Goal: Task Accomplishment & Management: Manage account settings

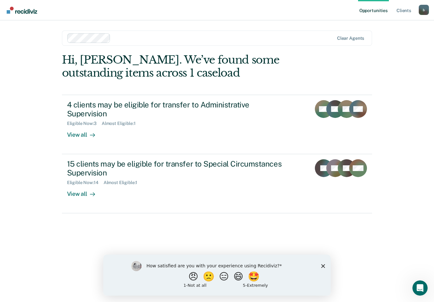
click at [276, 219] on div "Hi, [PERSON_NAME]. We’ve found some outstanding items across 1 caseload 4 clien…" at bounding box center [217, 168] width 311 height 231
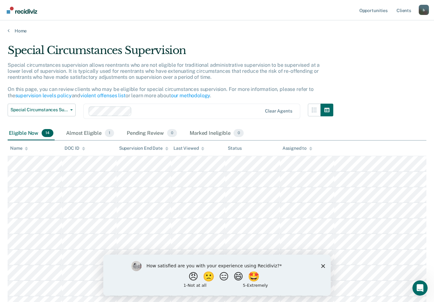
click at [322, 268] on div "How satisfied are you with your experience using Recidiviz? 😠 🙁 😑 😄 🤩 1 - Not a…" at bounding box center [217, 275] width 228 height 41
click at [322, 267] on polygon "Close survey" at bounding box center [324, 266] width 4 height 4
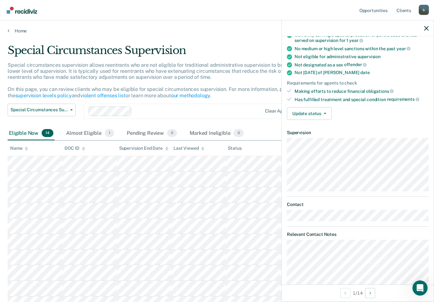
scroll to position [4, 0]
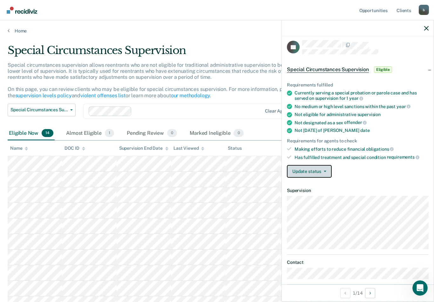
click at [328, 167] on button "Update status" at bounding box center [309, 171] width 45 height 13
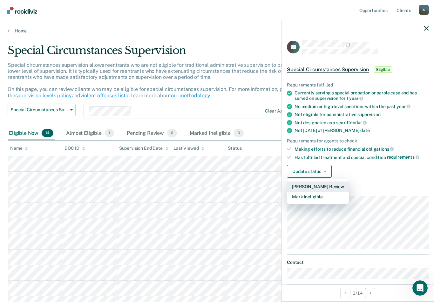
click at [320, 184] on button "[PERSON_NAME] Review" at bounding box center [318, 187] width 62 height 10
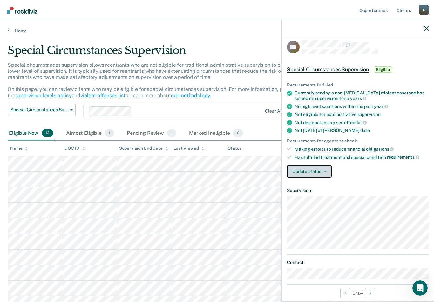
click at [328, 169] on button "Update status" at bounding box center [309, 171] width 45 height 13
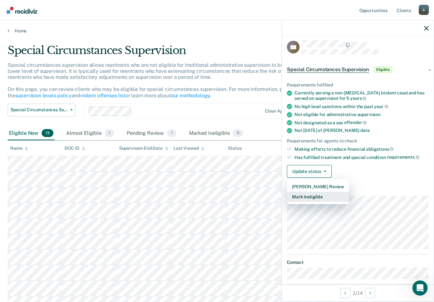
click at [316, 194] on button "Mark Ineligible" at bounding box center [318, 197] width 62 height 10
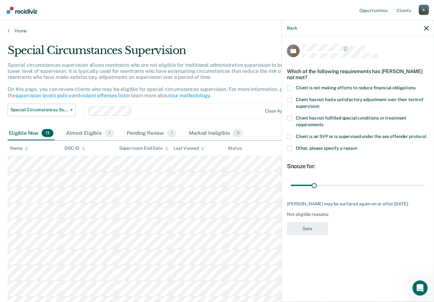
click at [290, 86] on span at bounding box center [289, 88] width 5 height 5
click at [416, 86] on input "Client is not making efforts to reduce financial obligations" at bounding box center [416, 86] width 0 height 0
click at [291, 100] on span at bounding box center [289, 99] width 5 height 5
click at [319, 104] on input "Client has not had a satisfactory adjustment over their term of supervision" at bounding box center [319, 104] width 0 height 0
click at [312, 229] on button "Save" at bounding box center [307, 228] width 41 height 13
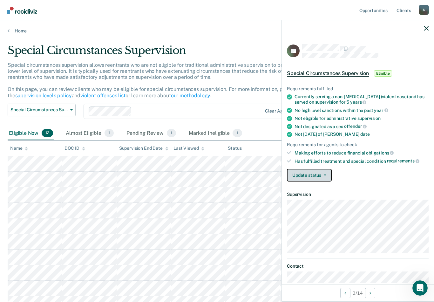
click at [322, 174] on button "Update status" at bounding box center [309, 175] width 45 height 13
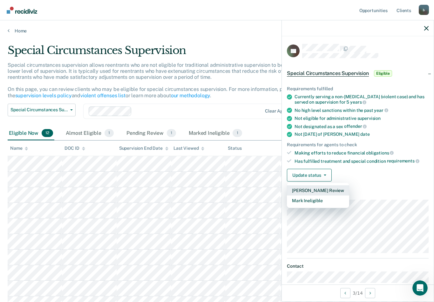
click at [317, 190] on button "[PERSON_NAME] Review" at bounding box center [318, 190] width 62 height 10
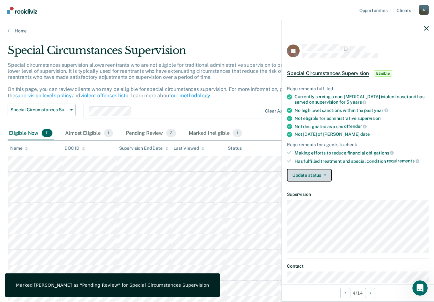
click at [325, 174] on button "Update status" at bounding box center [309, 175] width 45 height 13
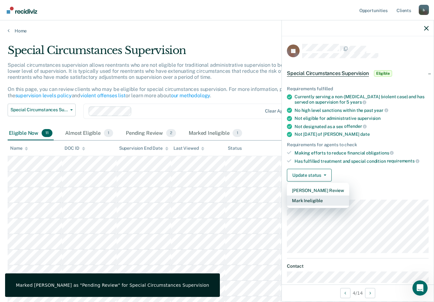
click at [317, 198] on button "Mark Ineligible" at bounding box center [318, 201] width 62 height 10
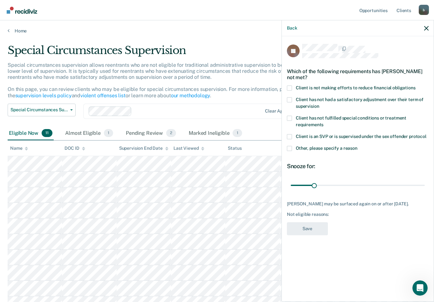
click at [291, 86] on span at bounding box center [289, 88] width 5 height 5
click at [416, 86] on input "Client is not making efforts to reduce financial obligations" at bounding box center [416, 86] width 0 height 0
click at [290, 99] on span at bounding box center [289, 99] width 5 height 5
click at [319, 104] on input "Client has not had a satisfactory adjustment over their term of supervision" at bounding box center [319, 104] width 0 height 0
click at [303, 226] on button "Save" at bounding box center [307, 228] width 41 height 13
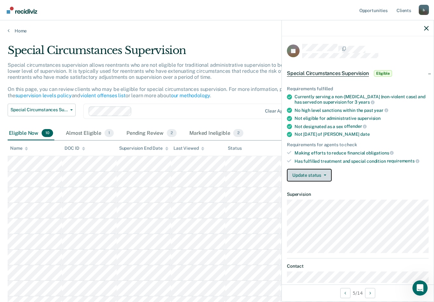
click at [322, 173] on button "Update status" at bounding box center [309, 175] width 45 height 13
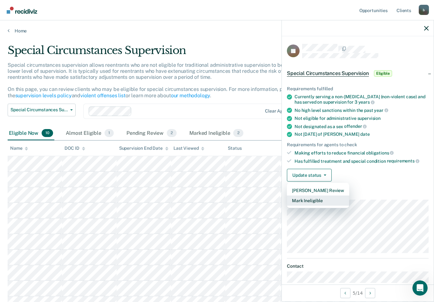
click at [311, 199] on button "Mark Ineligible" at bounding box center [318, 201] width 62 height 10
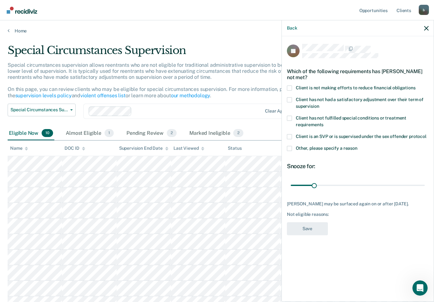
click at [292, 89] on span at bounding box center [289, 88] width 5 height 5
click at [416, 86] on input "Client is not making efforts to reduce financial obligations" at bounding box center [416, 86] width 0 height 0
click at [305, 225] on button "Save" at bounding box center [307, 228] width 41 height 13
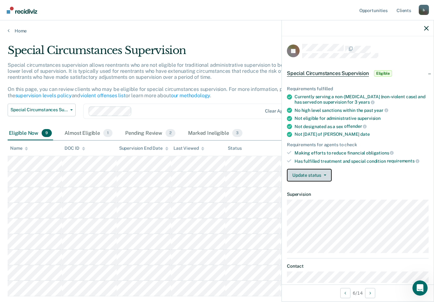
click at [324, 175] on button "Update status" at bounding box center [309, 175] width 45 height 13
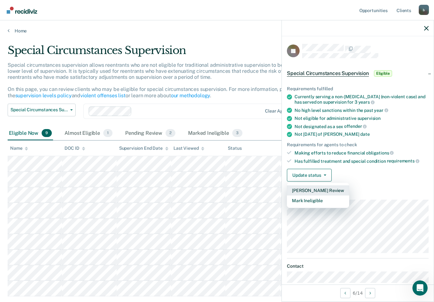
click at [319, 188] on button "[PERSON_NAME] Review" at bounding box center [318, 190] width 62 height 10
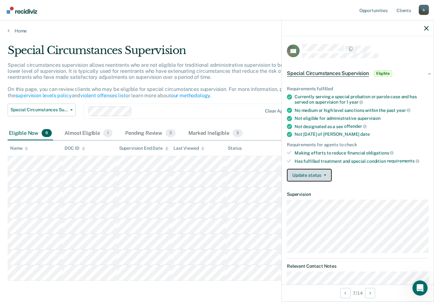
click at [324, 175] on button "Update status" at bounding box center [309, 175] width 45 height 13
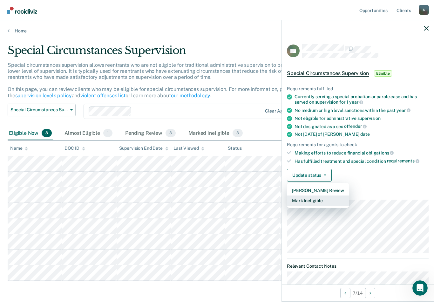
click at [317, 200] on button "Mark Ineligible" at bounding box center [318, 201] width 62 height 10
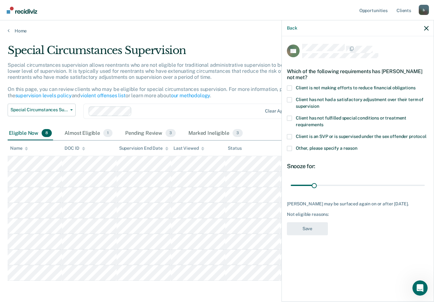
click at [289, 99] on span at bounding box center [289, 99] width 5 height 5
click at [319, 104] on input "Client has not had a satisfactory adjustment over their term of supervision" at bounding box center [319, 104] width 0 height 0
click at [314, 227] on button "Save" at bounding box center [307, 228] width 41 height 13
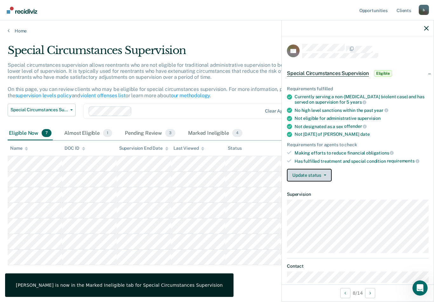
click at [302, 171] on button "Update status" at bounding box center [309, 175] width 45 height 13
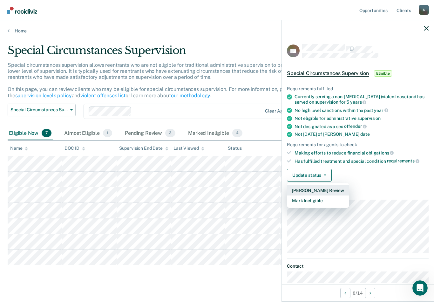
click at [308, 190] on button "[PERSON_NAME] Review" at bounding box center [318, 190] width 62 height 10
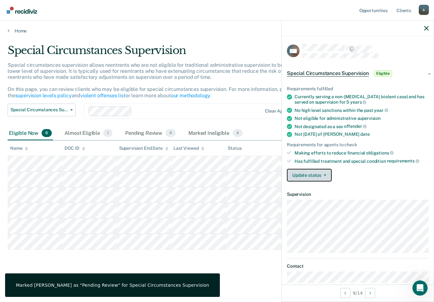
click at [330, 173] on button "Update status" at bounding box center [309, 175] width 45 height 13
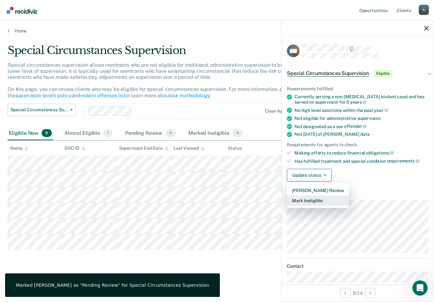
click at [316, 198] on button "Mark Ineligible" at bounding box center [318, 201] width 62 height 10
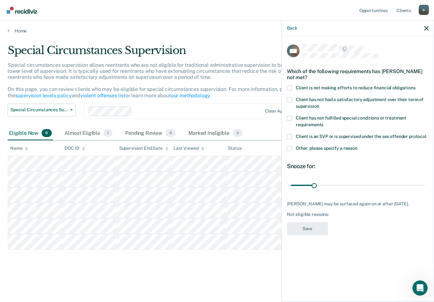
click at [289, 147] on span at bounding box center [289, 148] width 5 height 5
click at [358, 146] on input "Other, please specify a reason" at bounding box center [358, 146] width 0 height 0
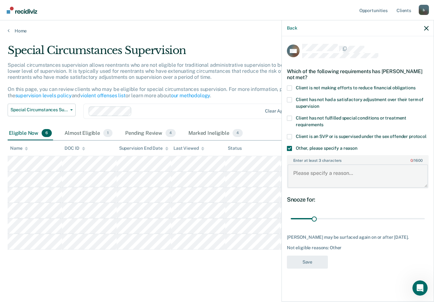
click at [313, 171] on textarea "Enter at least 3 characters 0 / 1600" at bounding box center [358, 176] width 141 height 24
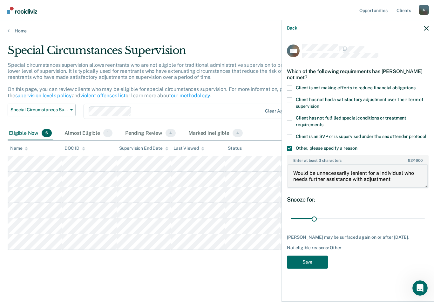
drag, startPoint x: 367, startPoint y: 171, endPoint x: 318, endPoint y: 170, distance: 49.3
click at [318, 170] on textarea "Would be unnecessarily lenient for a individual who needs further assistance wi…" at bounding box center [358, 176] width 141 height 24
click at [386, 177] on textarea "Would be inappropriate for a individual who needs further assistance with adjus…" at bounding box center [358, 176] width 141 height 24
click at [336, 177] on textarea "Would be inappropriate for a individual who needs further assistance with adjus…" at bounding box center [358, 176] width 141 height 24
click at [381, 177] on textarea "Would be inappropriate for a individual who needs further assistance with adjus…" at bounding box center [358, 176] width 141 height 24
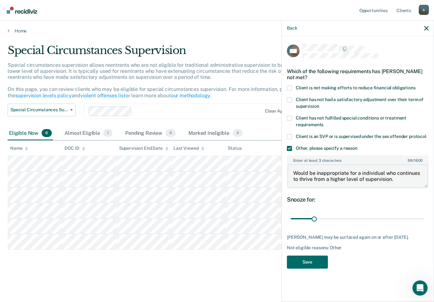
drag, startPoint x: 392, startPoint y: 178, endPoint x: 294, endPoint y: 170, distance: 98.2
click at [294, 170] on textarea "Would be inappropriate for a individual who continues to thrive from a higher l…" at bounding box center [358, 176] width 141 height 24
type textarea "Would be inappropriate for a individual who continues to thrive from a higher l…"
click at [304, 263] on button "Save" at bounding box center [307, 262] width 41 height 13
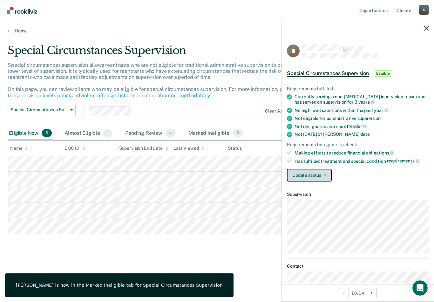
click at [325, 175] on button "Update status" at bounding box center [309, 175] width 45 height 13
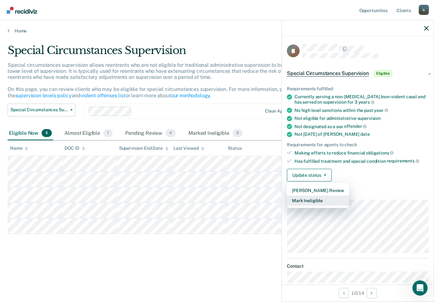
click at [309, 202] on button "Mark Ineligible" at bounding box center [318, 201] width 62 height 10
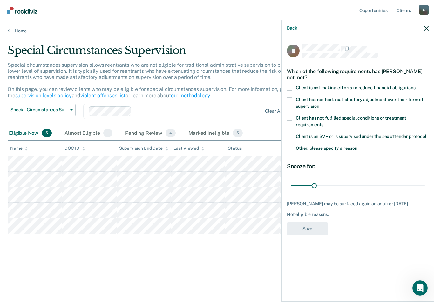
click at [290, 90] on label "Client is not making efforts to reduce financial obligations" at bounding box center [358, 89] width 142 height 7
click at [416, 86] on input "Client is not making efforts to reduce financial obligations" at bounding box center [416, 86] width 0 height 0
click at [290, 149] on span at bounding box center [289, 148] width 5 height 5
click at [358, 146] on input "Other, please specify a reason" at bounding box center [358, 146] width 0 height 0
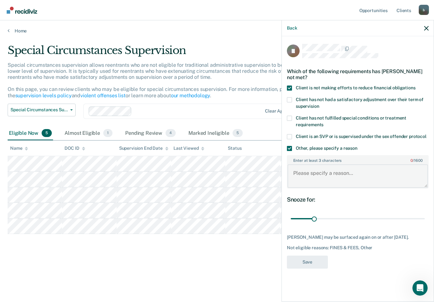
click at [302, 171] on textarea "Enter at least 3 characters 0 / 1600" at bounding box center [358, 176] width 141 height 24
paste textarea "Would be inappropriate for a individual who continues to thrive from a higher l…"
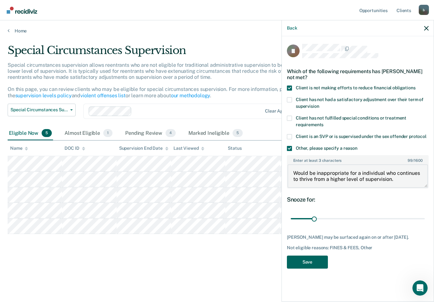
type textarea "Would be inappropriate for a individual who continues to thrive from a higher l…"
click at [309, 262] on button "Save" at bounding box center [307, 262] width 41 height 13
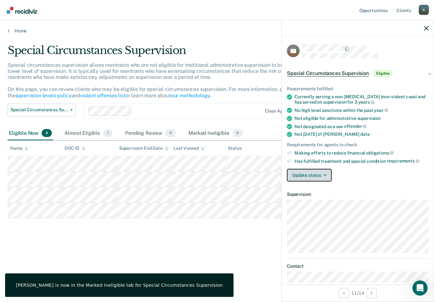
click at [315, 171] on button "Update status" at bounding box center [309, 175] width 45 height 13
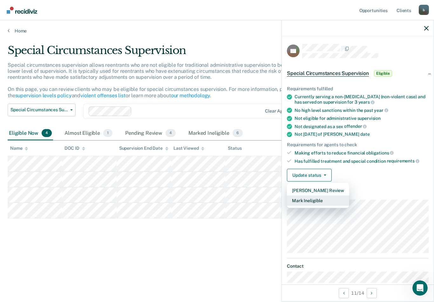
click at [305, 199] on button "Mark Ineligible" at bounding box center [318, 201] width 62 height 10
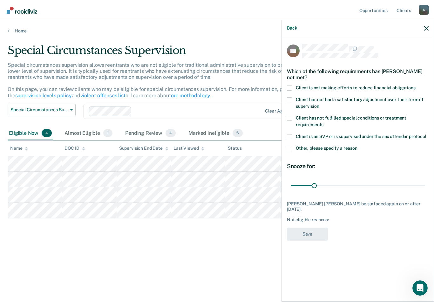
click at [289, 86] on span at bounding box center [289, 88] width 5 height 5
click at [416, 86] on input "Client is not making efforts to reduce financial obligations" at bounding box center [416, 86] width 0 height 0
click at [289, 98] on span at bounding box center [289, 99] width 5 height 5
click at [319, 104] on input "Client has not had a satisfactory adjustment over their term of supervision" at bounding box center [319, 104] width 0 height 0
click at [305, 231] on button "Save" at bounding box center [307, 234] width 41 height 13
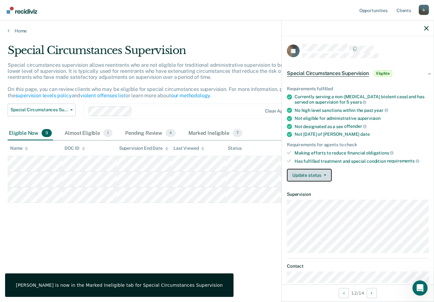
click at [317, 178] on button "Update status" at bounding box center [309, 175] width 45 height 13
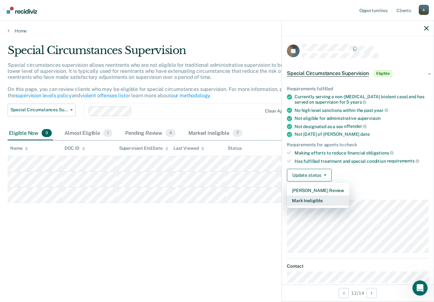
click at [311, 200] on button "Mark Ineligible" at bounding box center [318, 201] width 62 height 10
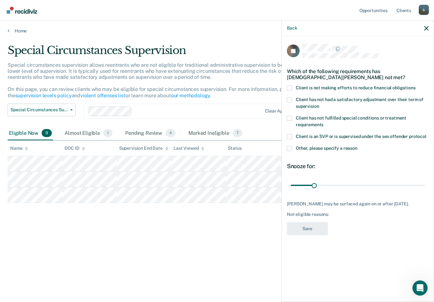
click at [291, 98] on span at bounding box center [289, 99] width 5 height 5
click at [319, 104] on input "Client has not had a satisfactory adjustment over their term of supervision" at bounding box center [319, 104] width 0 height 0
click at [311, 226] on button "Save" at bounding box center [307, 228] width 41 height 13
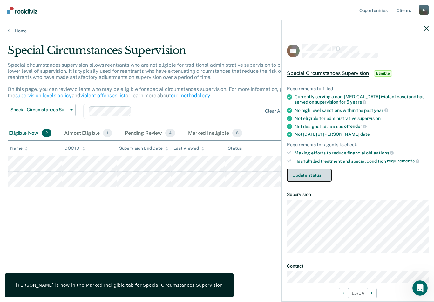
click at [322, 173] on button "Update status" at bounding box center [309, 175] width 45 height 13
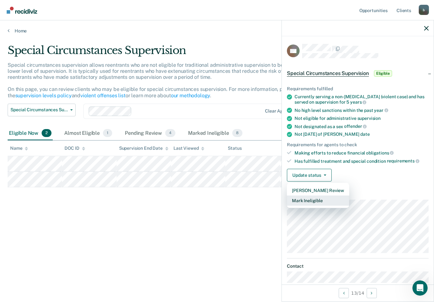
click at [312, 202] on button "Mark Ineligible" at bounding box center [318, 201] width 62 height 10
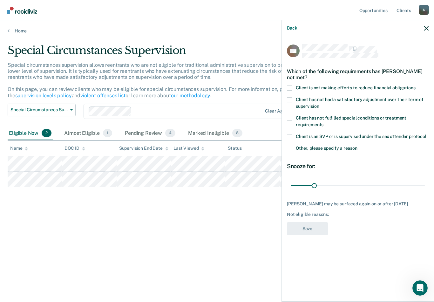
click at [290, 97] on span at bounding box center [289, 99] width 5 height 5
click at [319, 104] on input "Client has not had a satisfactory adjustment over their term of supervision" at bounding box center [319, 104] width 0 height 0
click at [307, 230] on button "Save" at bounding box center [307, 228] width 41 height 13
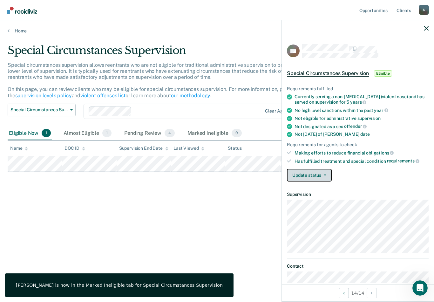
click at [318, 169] on button "Update status" at bounding box center [309, 175] width 45 height 13
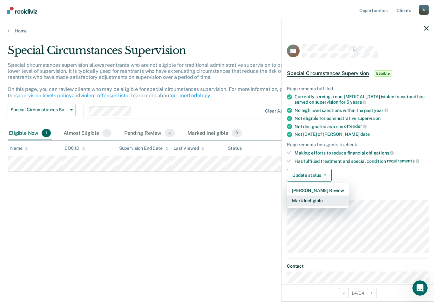
click at [313, 202] on button "Mark Ineligible" at bounding box center [318, 201] width 62 height 10
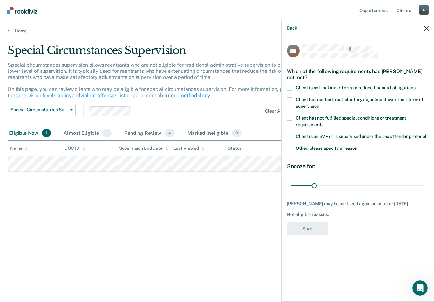
click at [290, 116] on span at bounding box center [289, 118] width 5 height 5
click at [324, 122] on input "Client has not fulfilled special conditions or treatment requirements" at bounding box center [324, 122] width 0 height 0
click at [317, 226] on button "Save" at bounding box center [307, 228] width 41 height 13
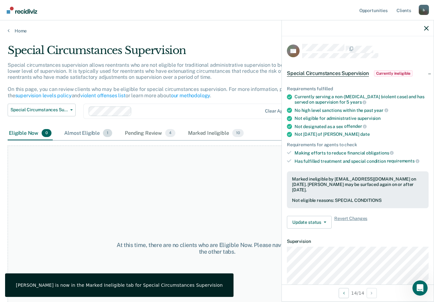
click at [99, 133] on div "Almost Eligible 1" at bounding box center [88, 134] width 51 height 14
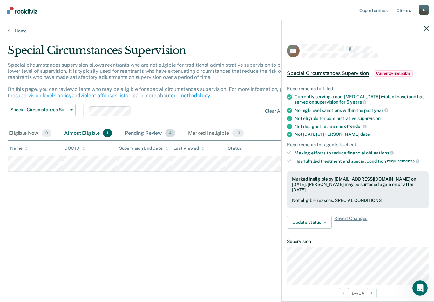
click at [145, 131] on div "Pending Review 4" at bounding box center [150, 134] width 53 height 14
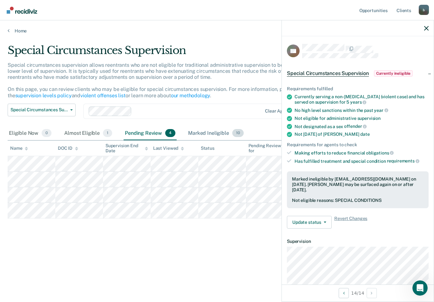
click at [224, 134] on div "Marked Ineligible 10" at bounding box center [216, 134] width 58 height 14
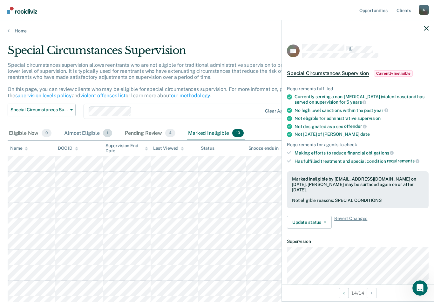
click at [88, 135] on div "Almost Eligible 1" at bounding box center [88, 134] width 51 height 14
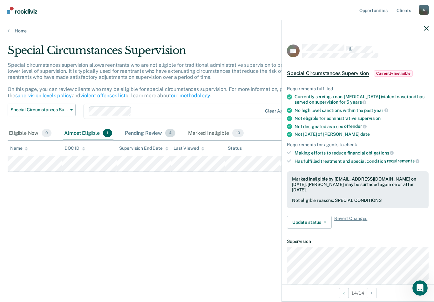
click at [136, 132] on div "Pending Review 4" at bounding box center [150, 134] width 53 height 14
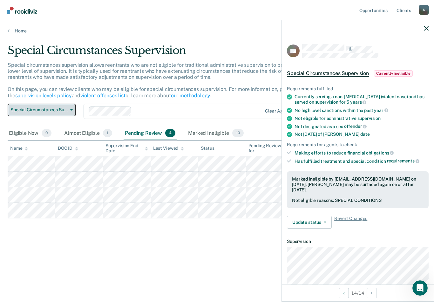
click at [70, 114] on button "Special Circumstances Supervision" at bounding box center [42, 110] width 68 height 13
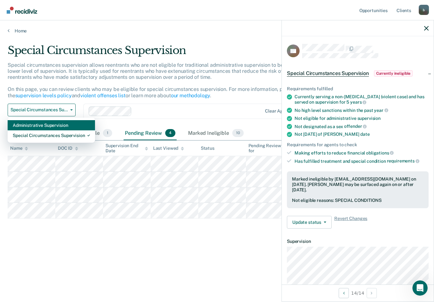
click at [55, 128] on div "Administrative Supervision" at bounding box center [51, 125] width 77 height 10
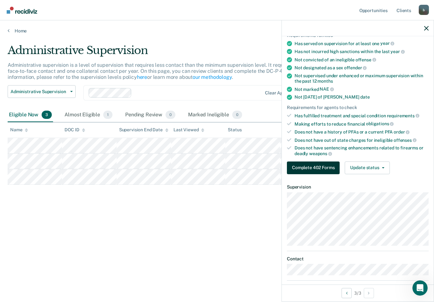
scroll to position [33, 0]
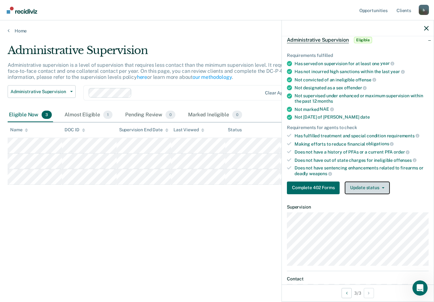
click at [372, 184] on button "Update status" at bounding box center [367, 188] width 45 height 13
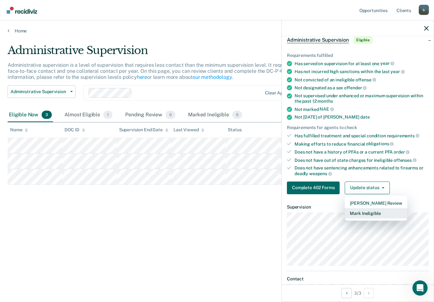
click at [362, 210] on button "Mark Ineligible" at bounding box center [376, 213] width 62 height 10
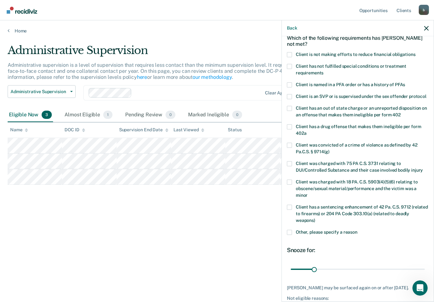
click at [290, 230] on span at bounding box center [289, 232] width 5 height 5
click at [358, 230] on input "Other, please specify a reason" at bounding box center [358, 230] width 0 height 0
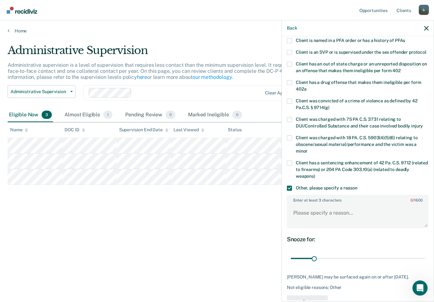
scroll to position [77, 0]
click at [329, 208] on textarea "Enter at least 3 characters 0 / 1600" at bounding box center [358, 216] width 141 height 24
type textarea "Unsatisfactory adjustment to supervision."
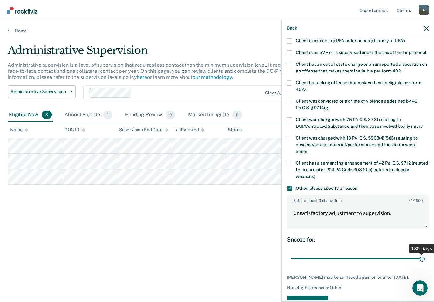
drag, startPoint x: 316, startPoint y: 252, endPoint x: 425, endPoint y: 248, distance: 108.5
type input "180"
click at [425, 253] on input "range" at bounding box center [358, 258] width 134 height 11
click at [313, 296] on button "Save" at bounding box center [307, 302] width 41 height 13
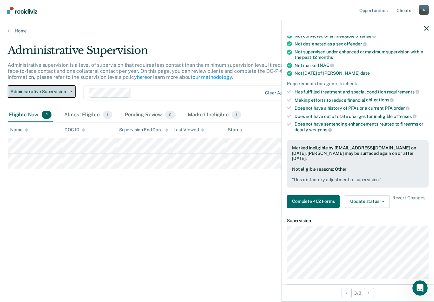
click at [53, 91] on span "Administrative Supervision" at bounding box center [38, 91] width 57 height 5
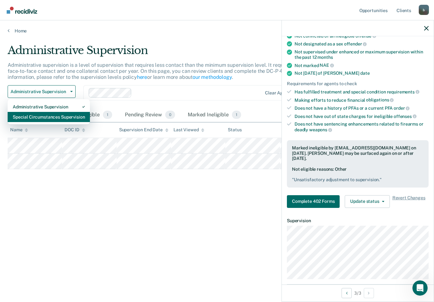
click at [44, 115] on div "Special Circumstances Supervision" at bounding box center [49, 117] width 72 height 10
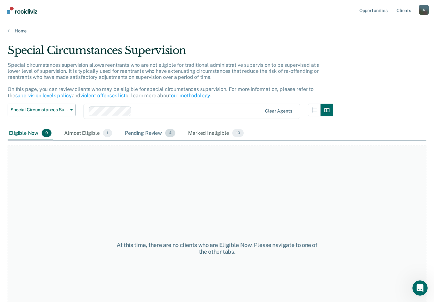
click at [139, 134] on div "Pending Review 4" at bounding box center [150, 134] width 53 height 14
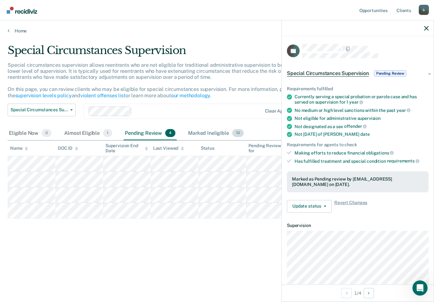
click at [220, 131] on div "Marked Ineligible 10" at bounding box center [216, 134] width 58 height 14
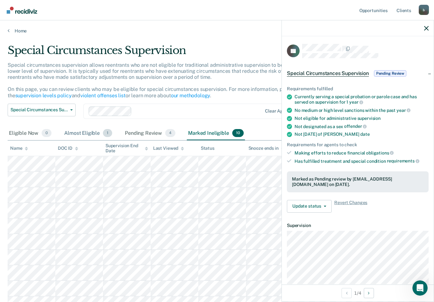
click at [83, 133] on div "Almost Eligible 1" at bounding box center [88, 134] width 51 height 14
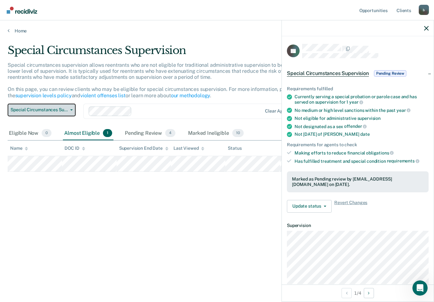
click at [71, 109] on icon "button" at bounding box center [71, 109] width 3 height 1
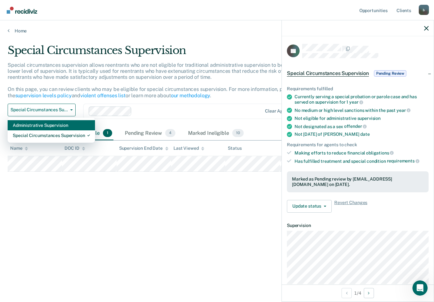
click at [50, 127] on div "Administrative Supervision" at bounding box center [51, 125] width 77 height 10
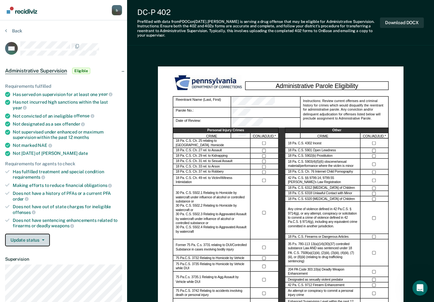
click at [45, 234] on button "Update status" at bounding box center [27, 240] width 45 height 13
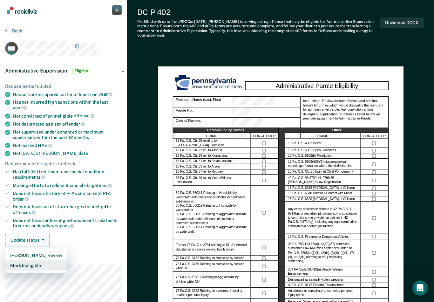
click at [35, 260] on button "Mark Ineligible" at bounding box center [36, 265] width 62 height 10
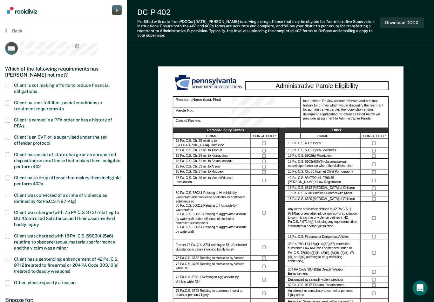
click at [8, 84] on span at bounding box center [7, 85] width 5 height 5
click at [37, 89] on input "Client is not making efforts to reduce financial obligations" at bounding box center [37, 89] width 0 height 0
click at [8, 84] on span at bounding box center [7, 85] width 5 height 5
click at [37, 89] on input "Client is not making efforts to reduce financial obligations" at bounding box center [37, 89] width 0 height 0
click at [8, 85] on span at bounding box center [7, 85] width 5 height 5
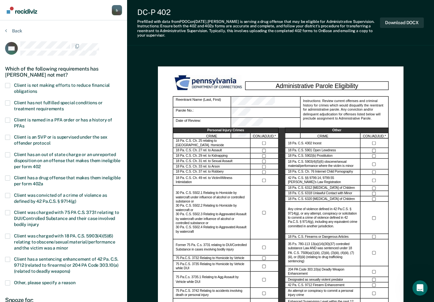
click at [37, 89] on input "Client is not making efforts to reduce financial obligations" at bounding box center [37, 89] width 0 height 0
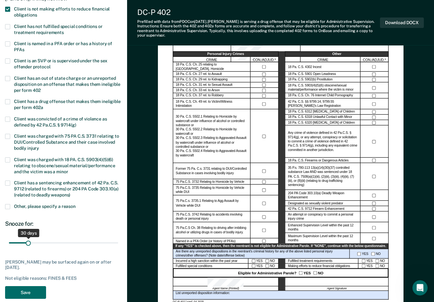
scroll to position [76, 0]
drag, startPoint x: 28, startPoint y: 240, endPoint x: 120, endPoint y: 240, distance: 91.6
type input "180"
click at [120, 241] on div "180 days" at bounding box center [63, 243] width 117 height 12
click at [33, 288] on button "Save" at bounding box center [25, 292] width 41 height 13
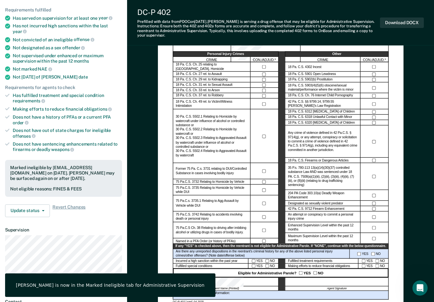
scroll to position [0, 0]
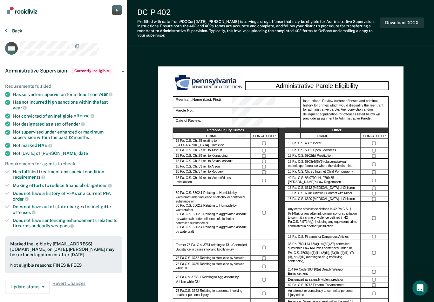
click at [15, 31] on button "Back" at bounding box center [13, 31] width 17 height 6
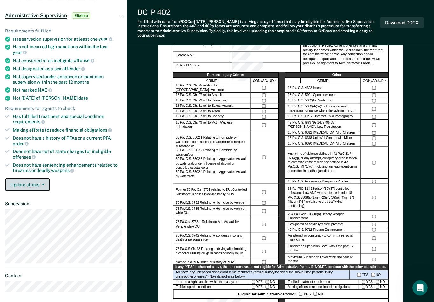
scroll to position [55, 0]
click at [44, 178] on button "Update status" at bounding box center [27, 184] width 45 height 13
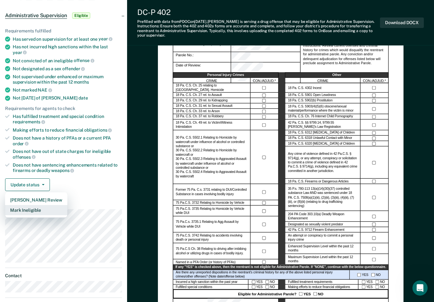
click at [38, 205] on button "Mark Ineligible" at bounding box center [36, 210] width 62 height 10
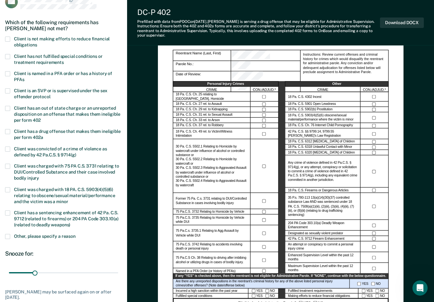
scroll to position [0, 0]
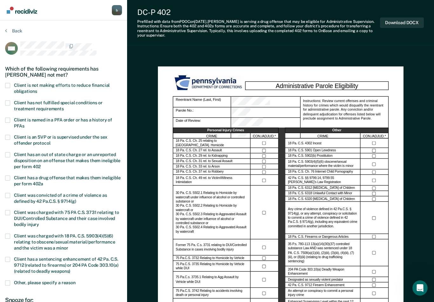
click at [8, 85] on span at bounding box center [7, 85] width 5 height 5
click at [37, 89] on input "Client is not making efforts to reduce financial obligations" at bounding box center [37, 89] width 0 height 0
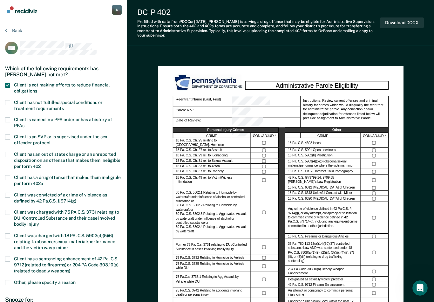
scroll to position [81, 0]
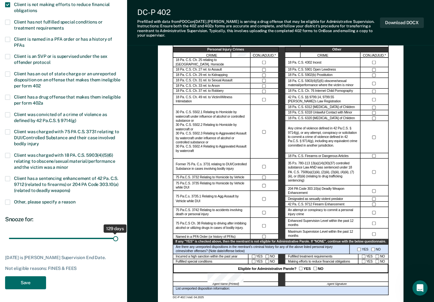
drag, startPoint x: 34, startPoint y: 236, endPoint x: 126, endPoint y: 239, distance: 92.0
type input "129"
click at [126, 239] on section "Back KM Which of the following requirements has [PERSON_NAME] not met? Client i…" at bounding box center [63, 120] width 127 height 361
click at [33, 281] on button "Save" at bounding box center [25, 282] width 41 height 13
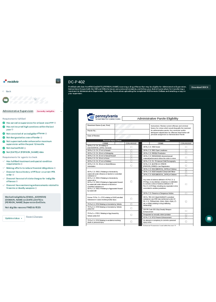
scroll to position [0, 0]
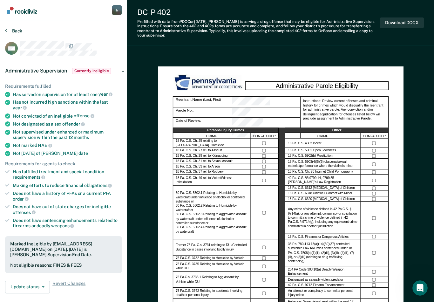
click at [15, 31] on button "Back" at bounding box center [13, 31] width 17 height 6
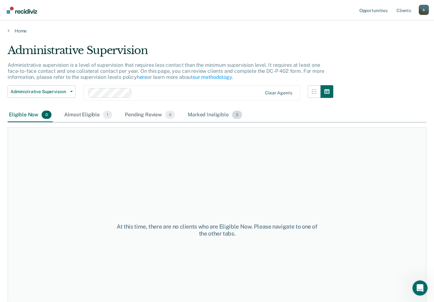
click at [210, 114] on div "Marked Ineligible 3" at bounding box center [215, 115] width 57 height 14
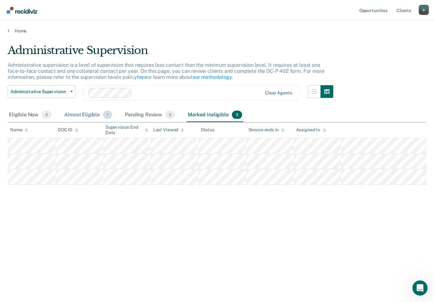
click at [92, 115] on div "Almost Eligible 1" at bounding box center [88, 115] width 51 height 14
